Goal: Contribute content: Contribute content

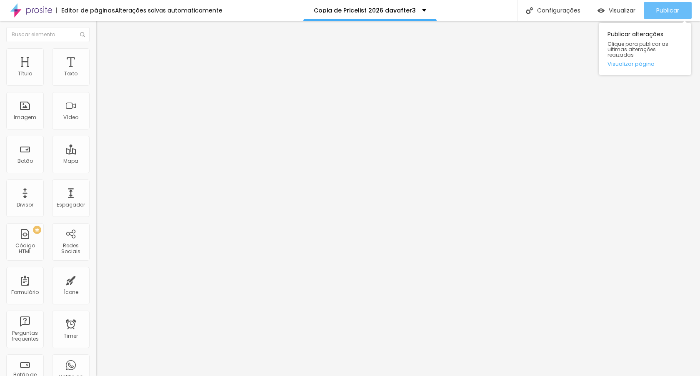
click at [676, 8] on span "Publicar" at bounding box center [667, 10] width 23 height 7
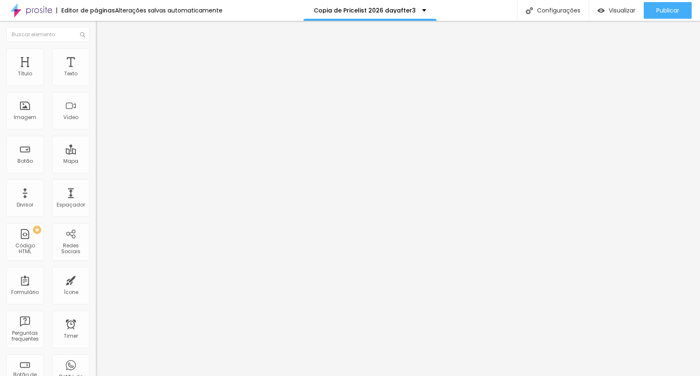
click at [96, 72] on span "Trocar imagem" at bounding box center [118, 68] width 45 height 7
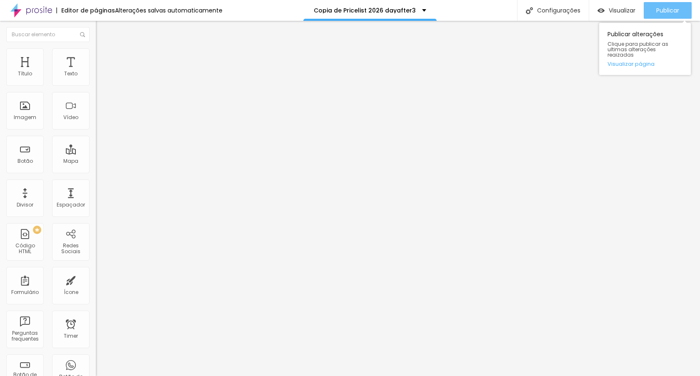
click at [668, 12] on span "Publicar" at bounding box center [667, 10] width 23 height 7
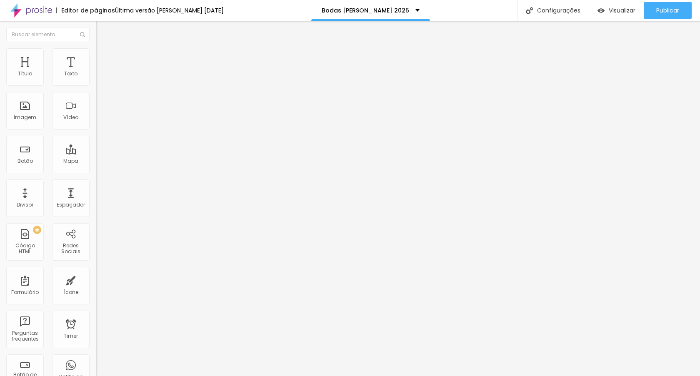
click at [96, 72] on span "Trocar imagem" at bounding box center [118, 68] width 45 height 7
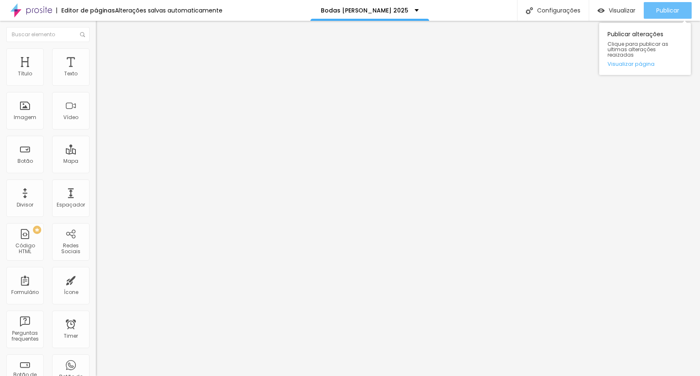
click at [671, 7] on span "Publicar" at bounding box center [667, 10] width 23 height 7
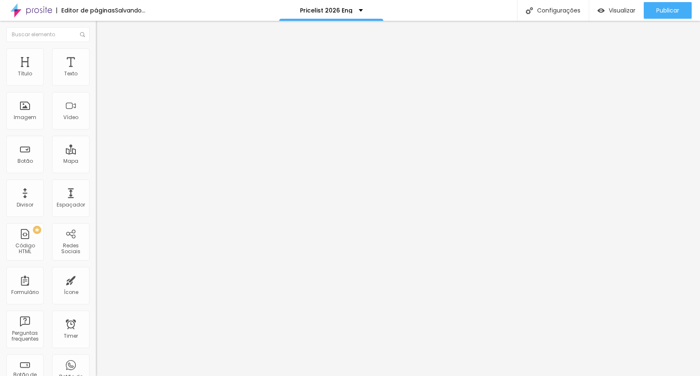
click at [96, 72] on span "Trocar imagem" at bounding box center [118, 68] width 45 height 7
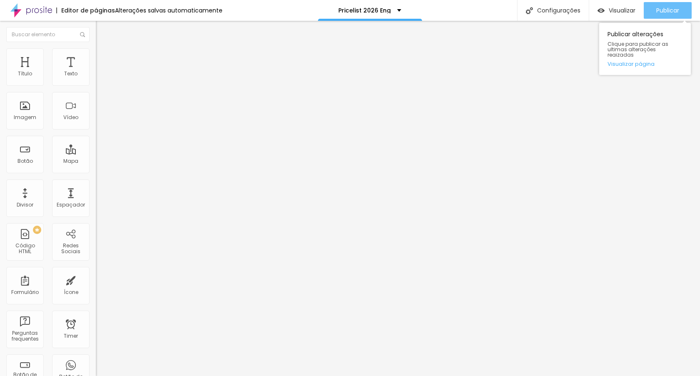
click at [668, 12] on span "Publicar" at bounding box center [667, 10] width 23 height 7
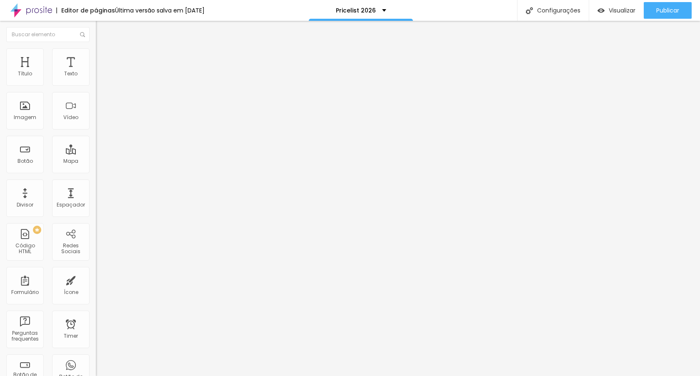
click at [96, 72] on span "Trocar imagem" at bounding box center [118, 68] width 45 height 7
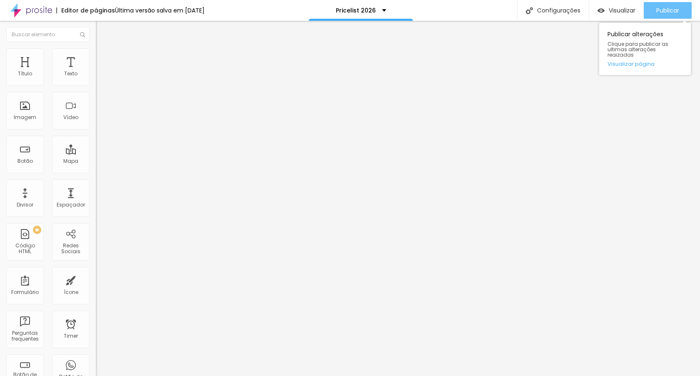
click at [672, 12] on span "Publicar" at bounding box center [667, 10] width 23 height 7
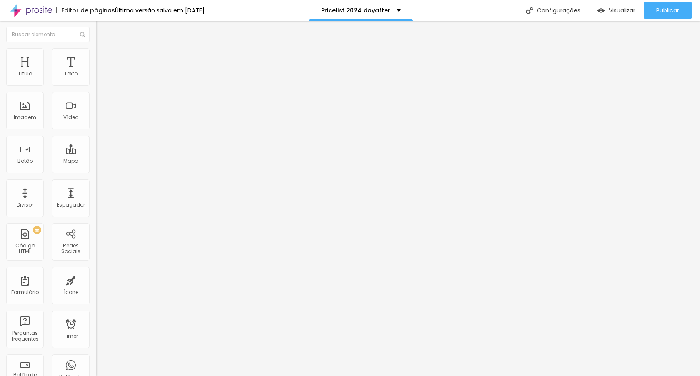
click at [96, 72] on span "Trocar imagem" at bounding box center [118, 68] width 45 height 7
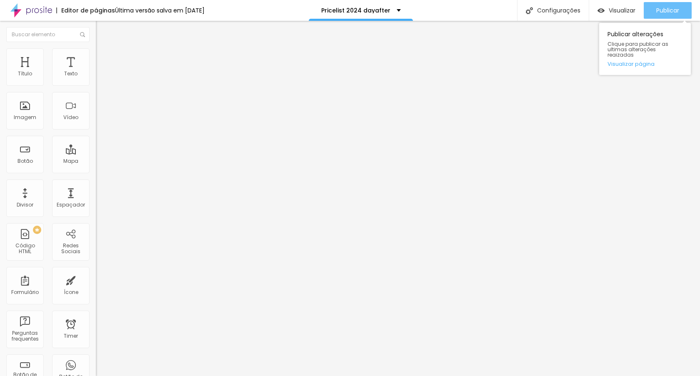
click at [656, 8] on span "Publicar" at bounding box center [667, 10] width 23 height 7
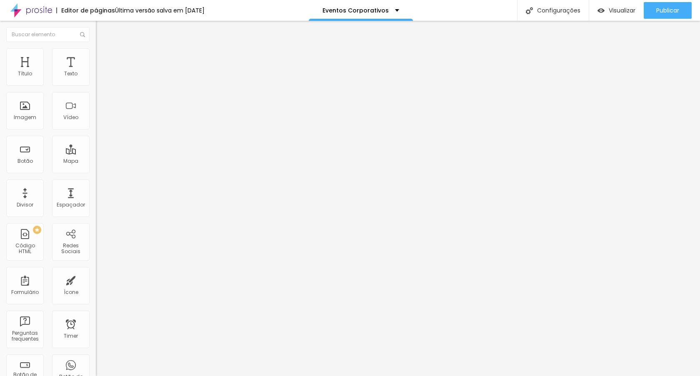
click at [96, 72] on span "Trocar imagem" at bounding box center [118, 68] width 45 height 7
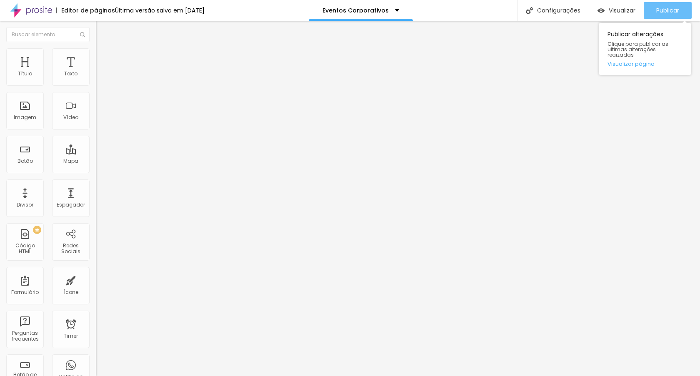
click at [665, 9] on span "Publicar" at bounding box center [667, 10] width 23 height 7
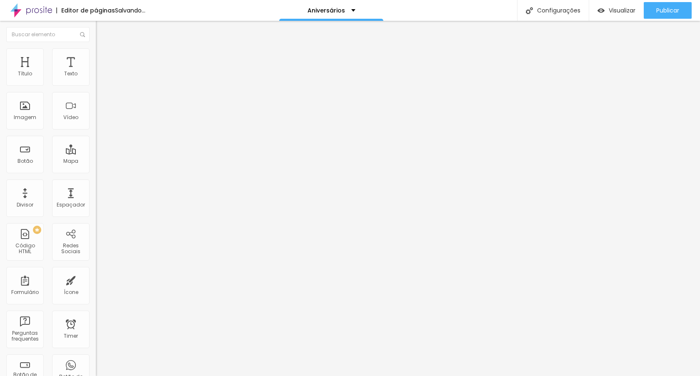
click at [96, 72] on span "Trocar imagem" at bounding box center [118, 68] width 45 height 7
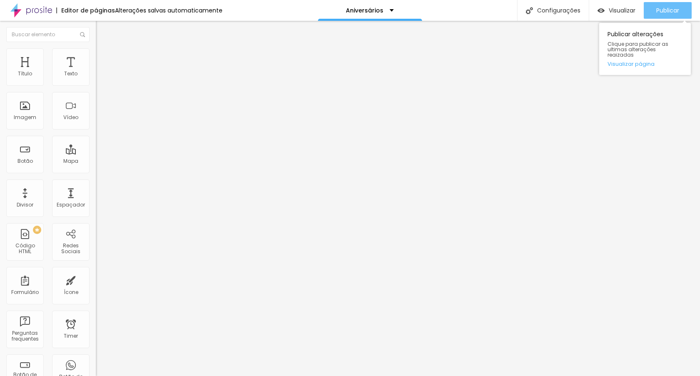
click at [660, 10] on span "Publicar" at bounding box center [667, 10] width 23 height 7
